Goal: Task Accomplishment & Management: Use online tool/utility

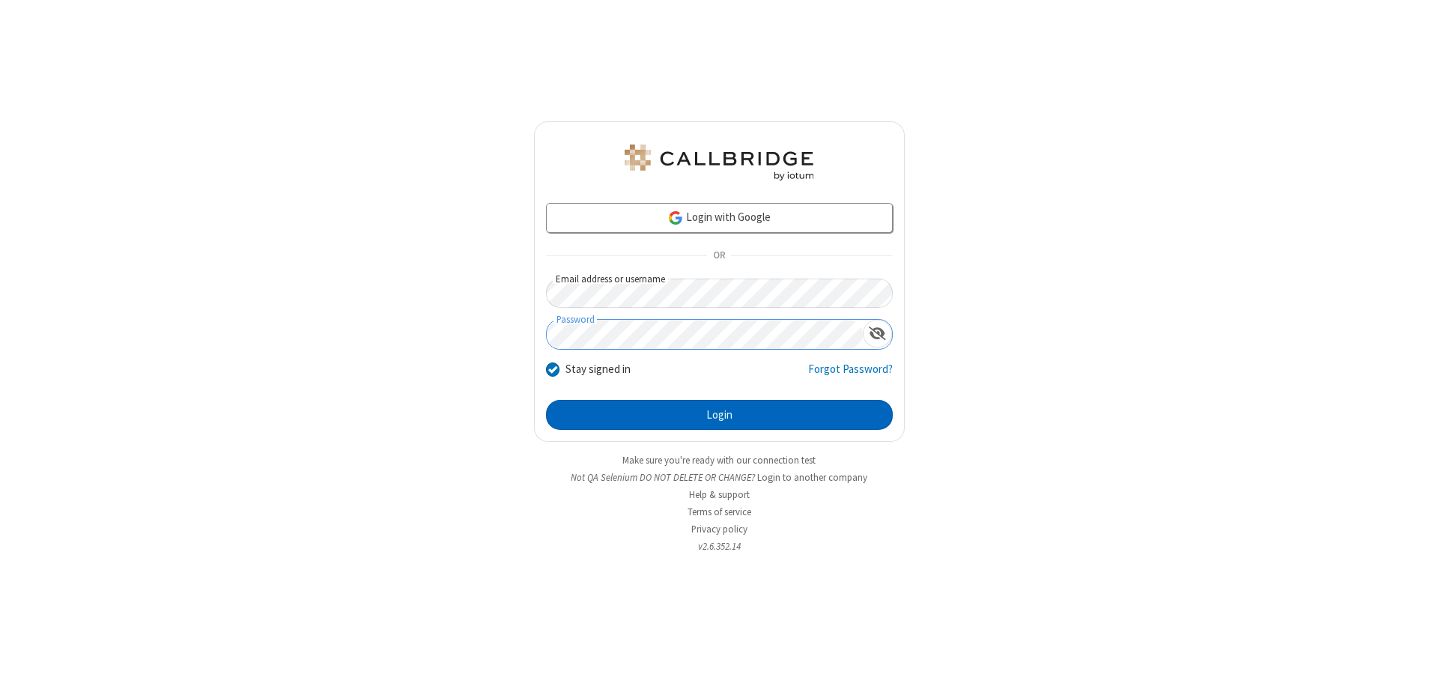
click at [719, 415] on button "Login" at bounding box center [719, 415] width 347 height 30
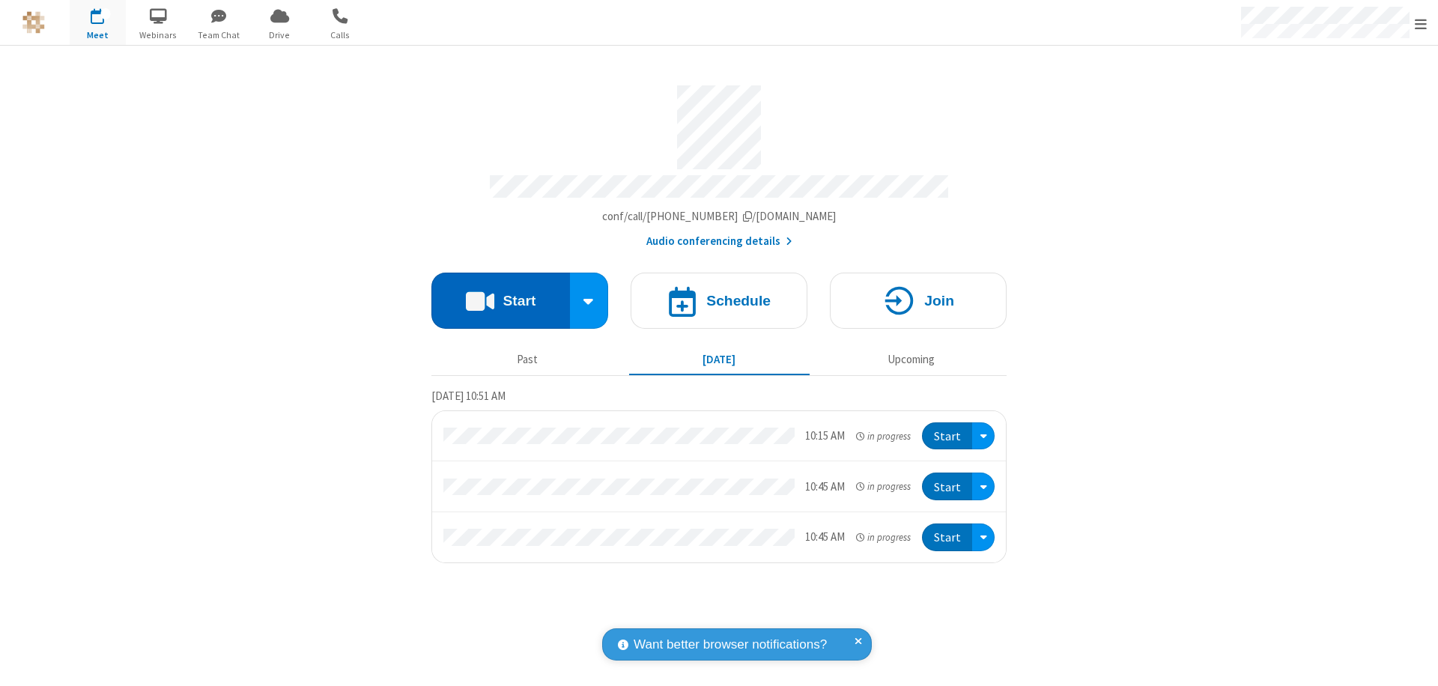
click at [500, 294] on button "Start" at bounding box center [500, 301] width 139 height 56
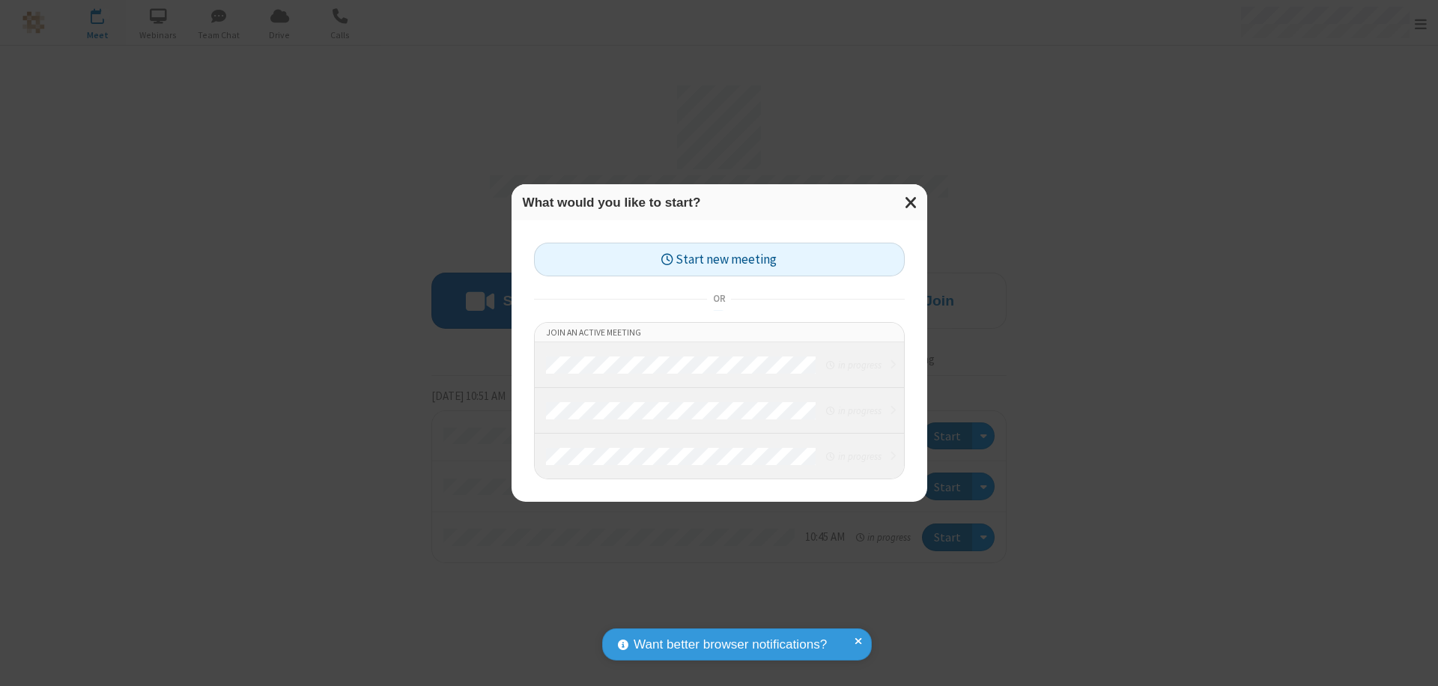
click at [719, 259] on button "Start new meeting" at bounding box center [719, 260] width 371 height 34
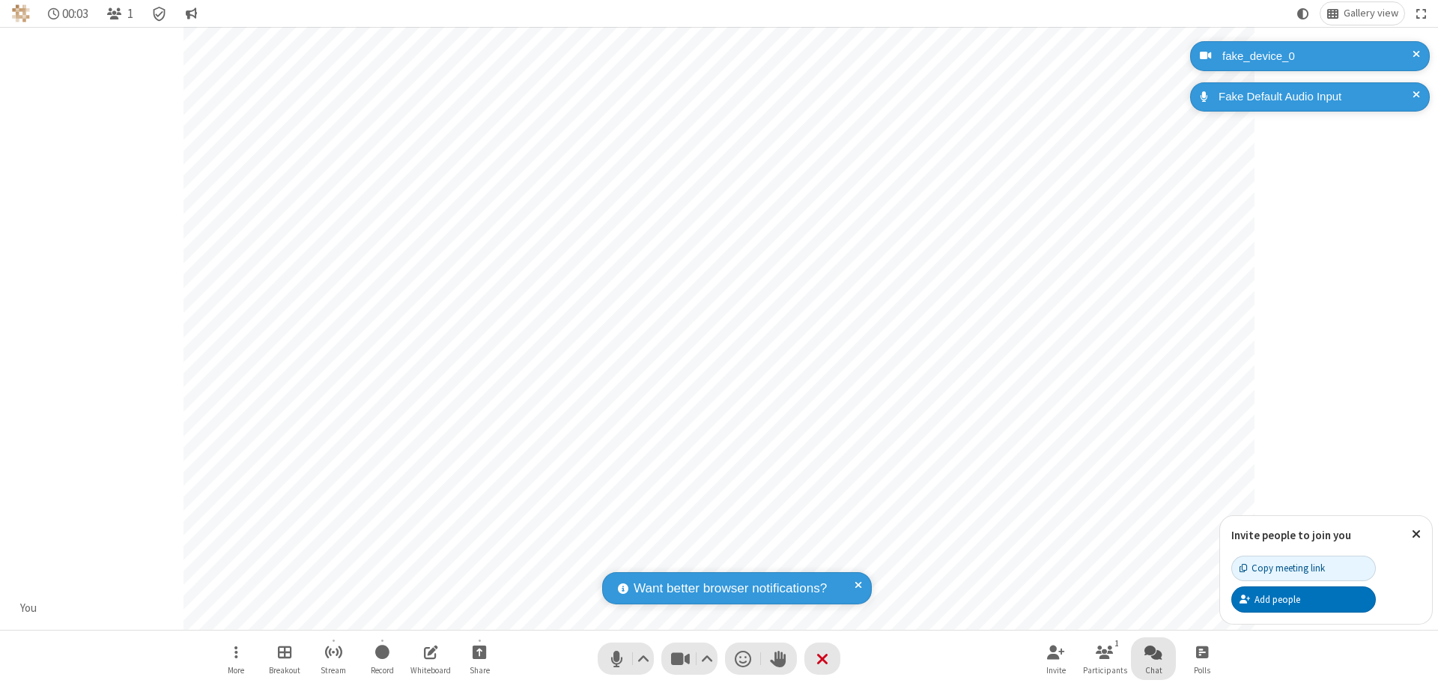
click at [1153, 652] on span "Open chat" at bounding box center [1153, 652] width 18 height 19
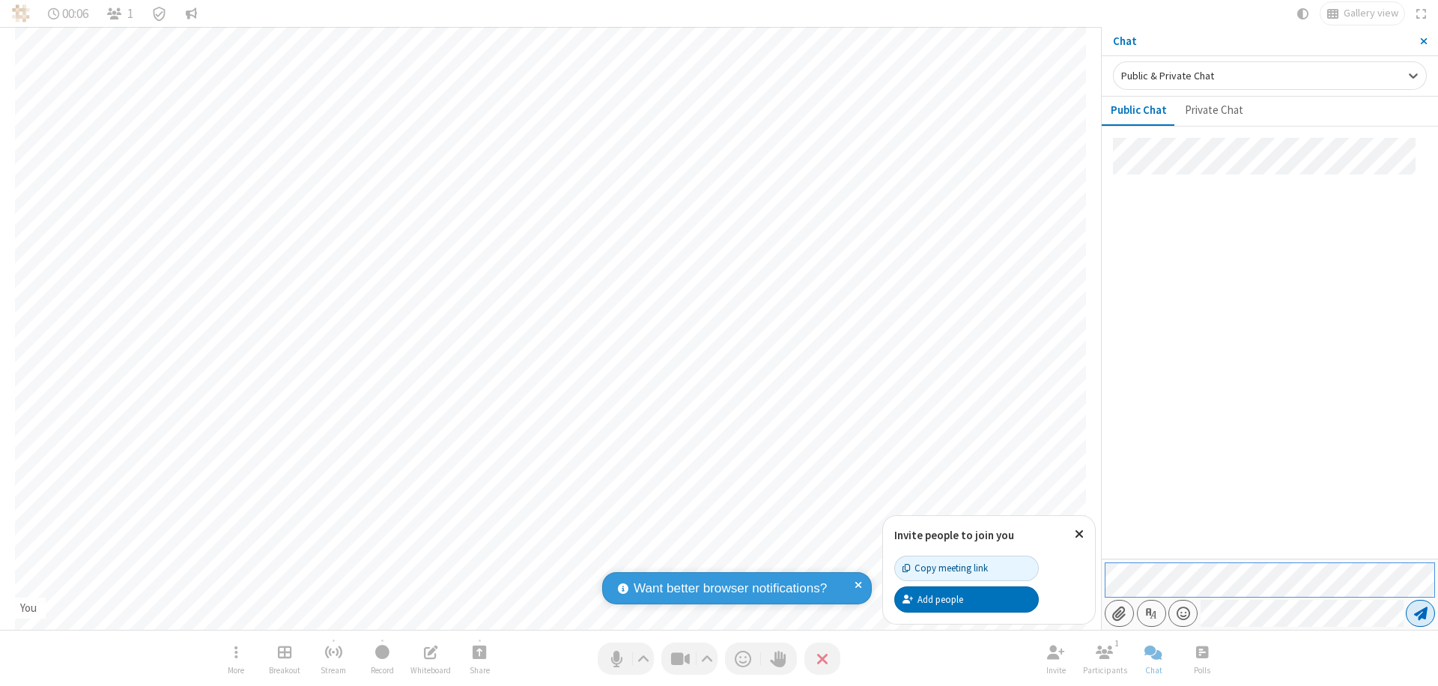
click at [1420, 613] on span "Send message" at bounding box center [1420, 613] width 13 height 15
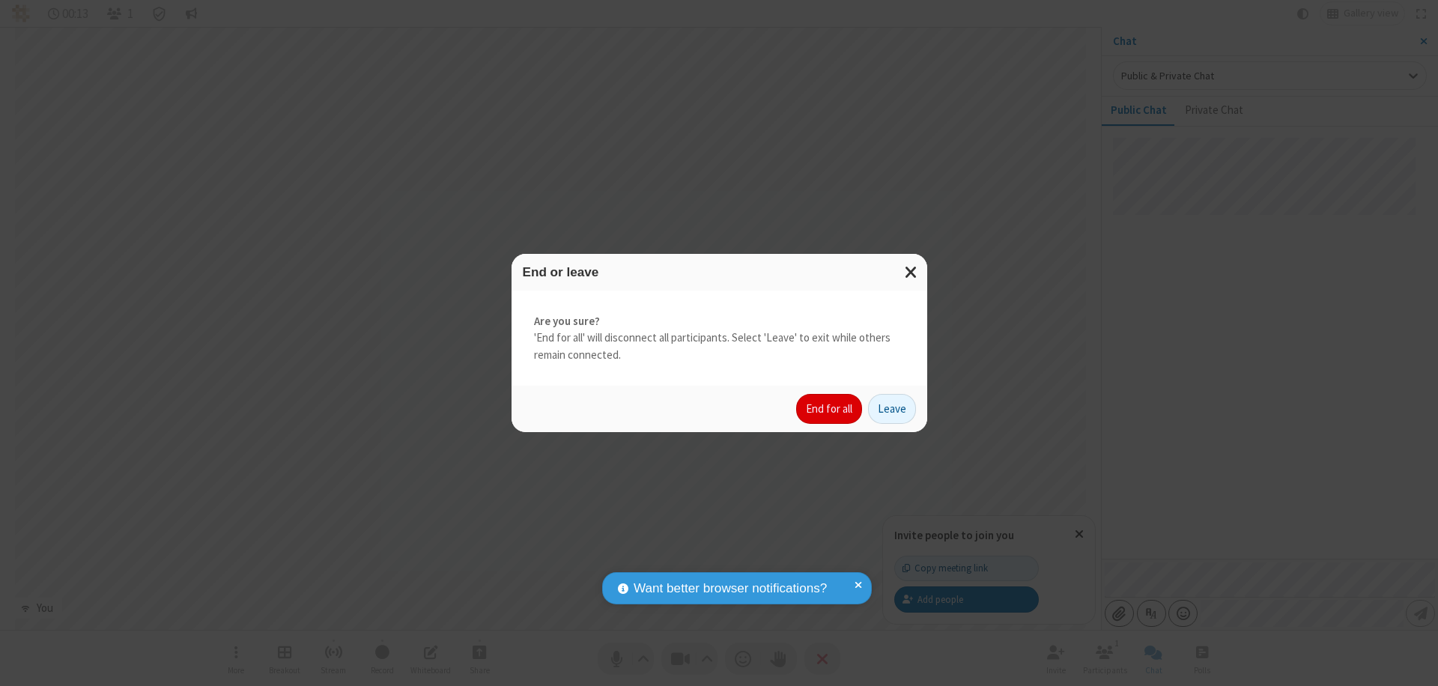
click at [830, 409] on button "End for all" at bounding box center [829, 409] width 66 height 30
